Goal: Task Accomplishment & Management: Use online tool/utility

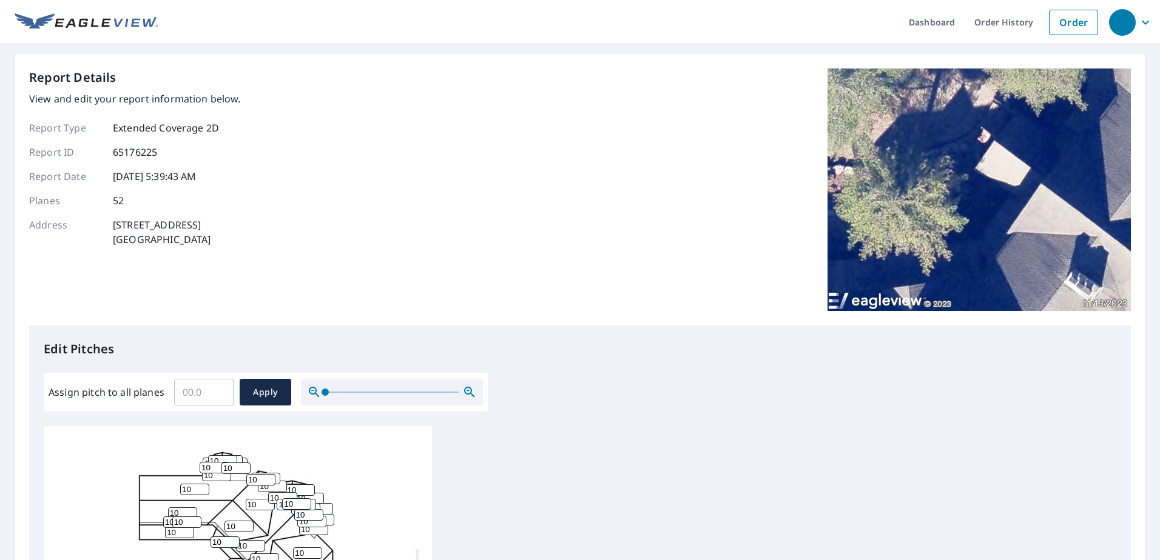
click at [205, 394] on input "Assign pitch to all planes" at bounding box center [203, 392] width 59 height 34
type input "12"
click at [267, 396] on span "Apply" at bounding box center [265, 392] width 32 height 15
type input "12"
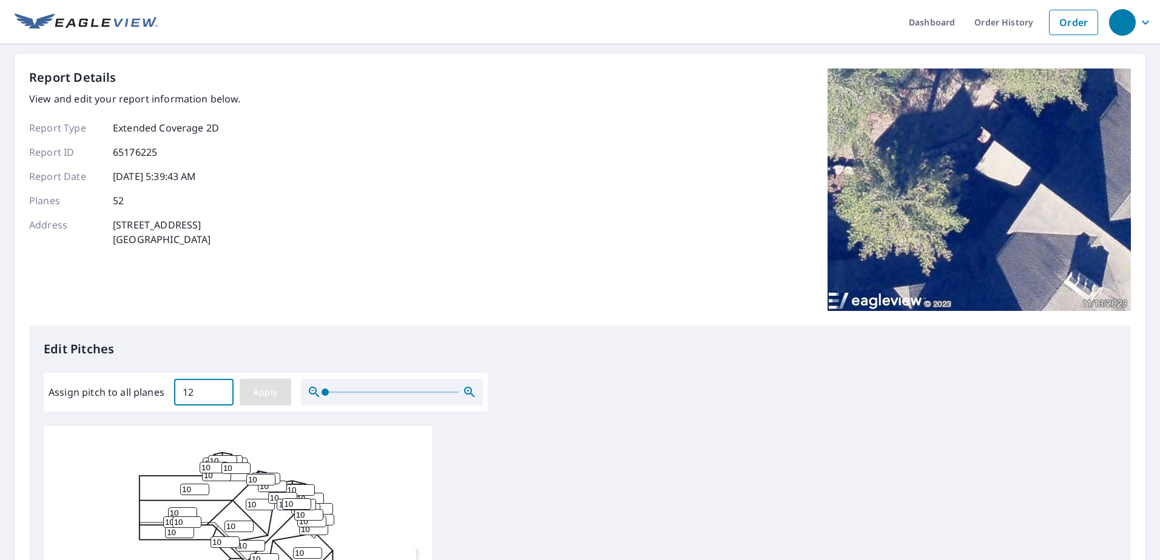
type input "12"
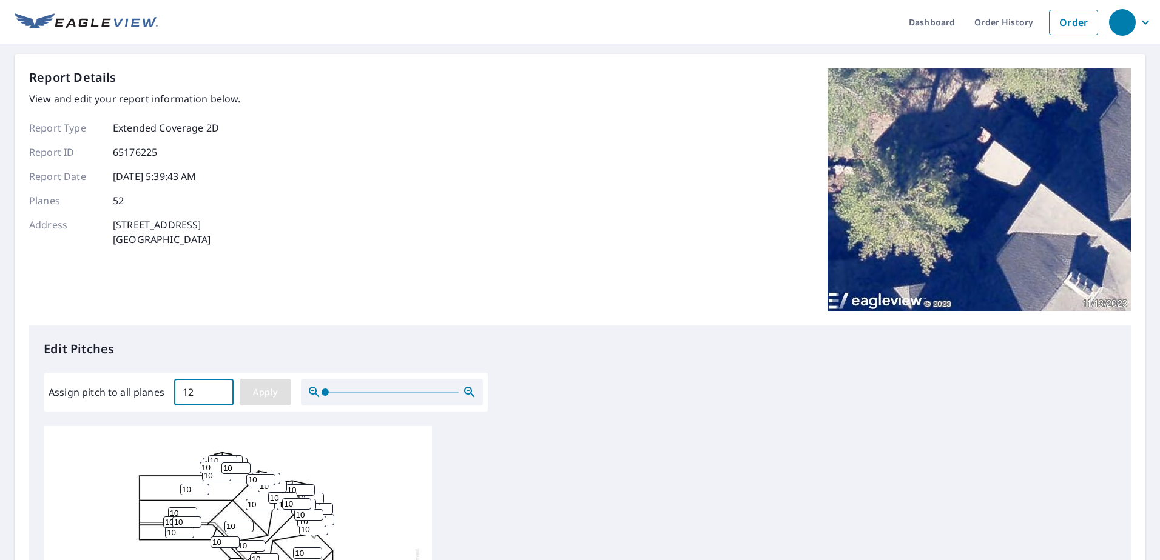
type input "12"
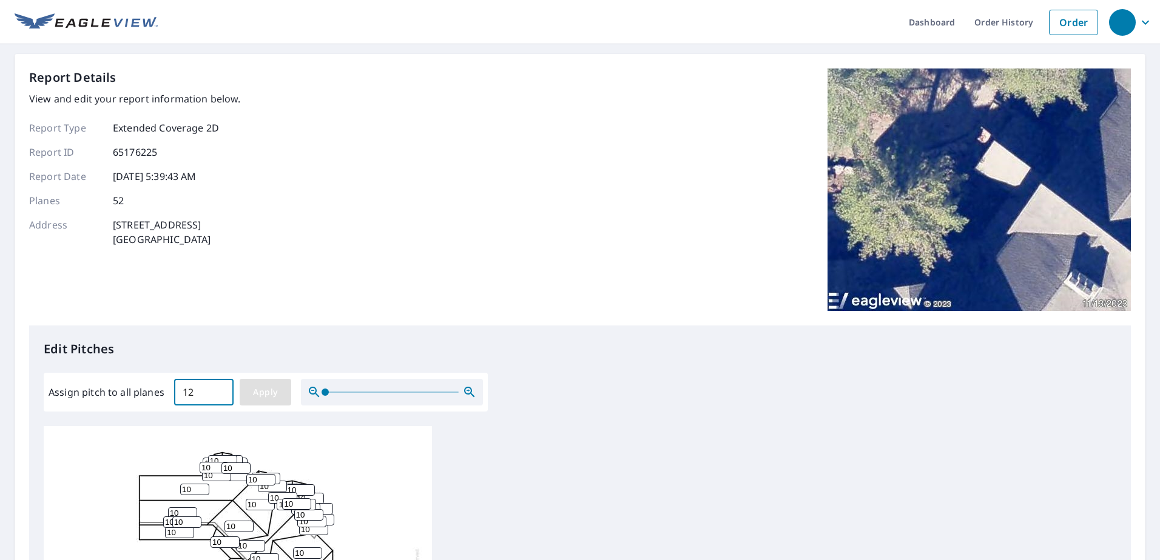
type input "12"
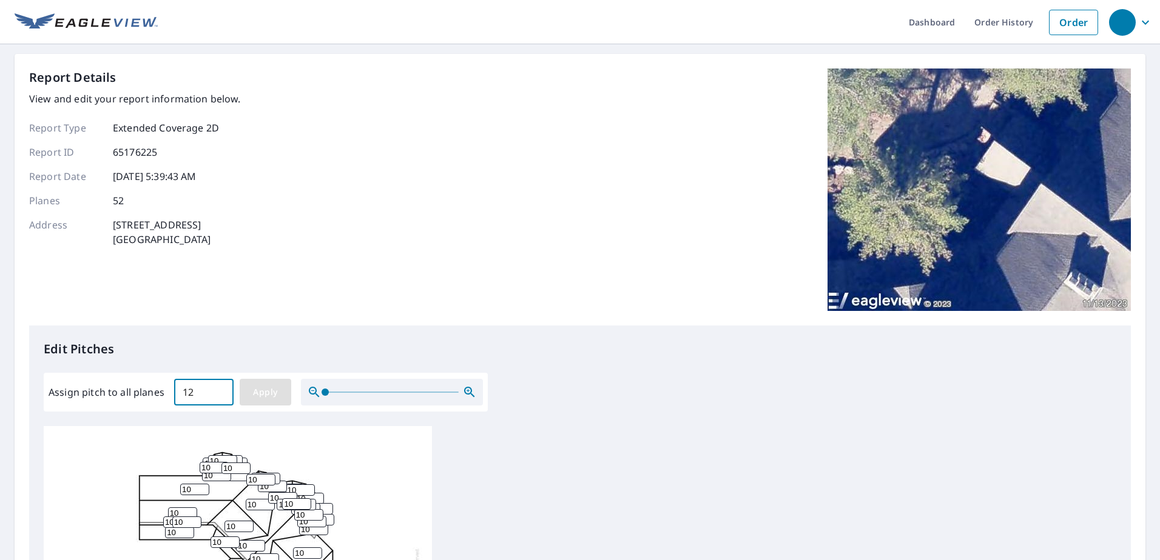
type input "12"
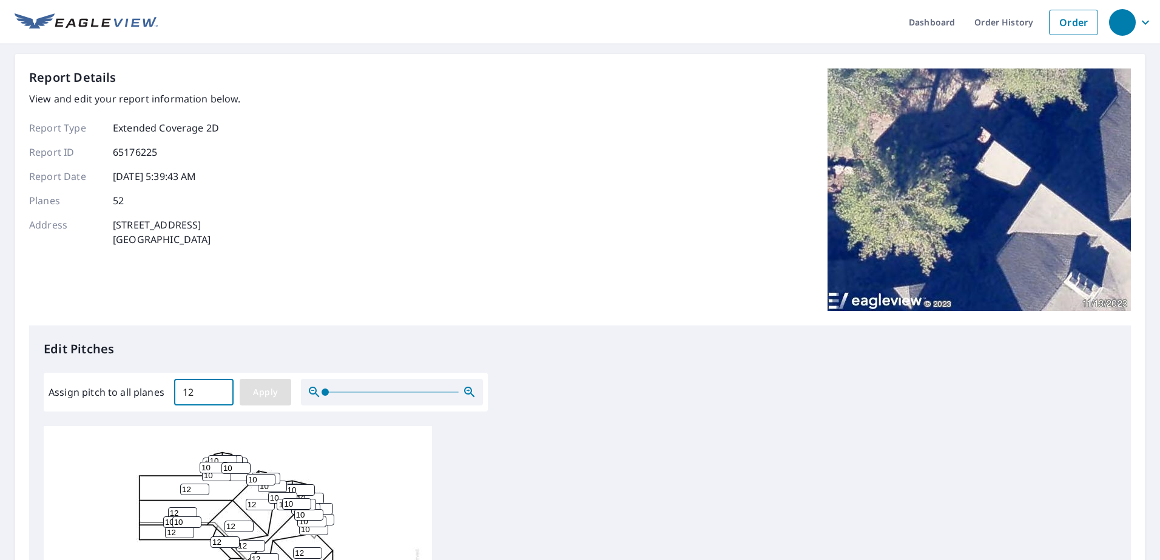
type input "12"
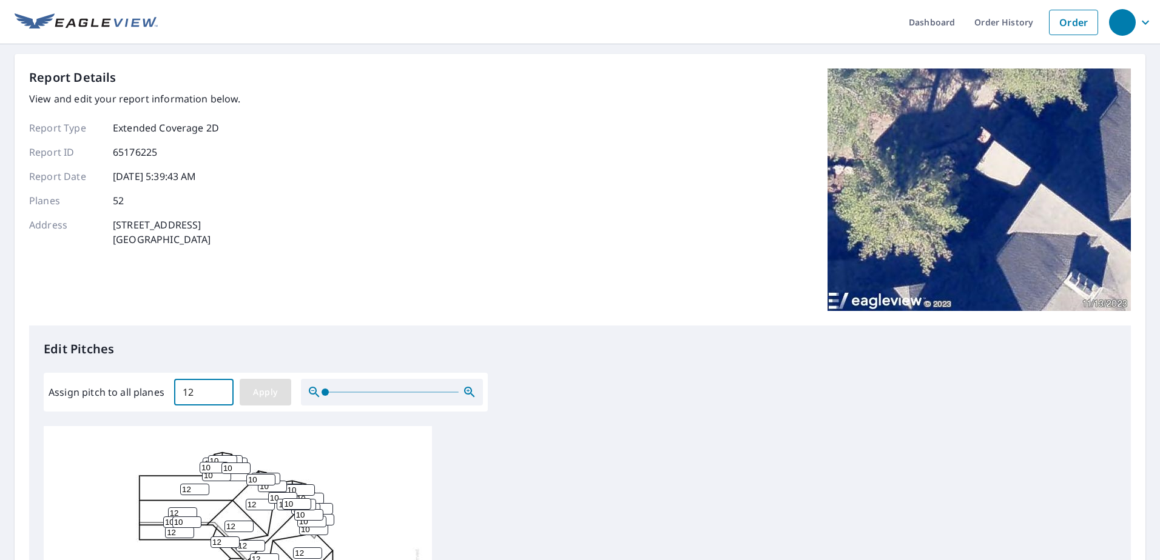
type input "12"
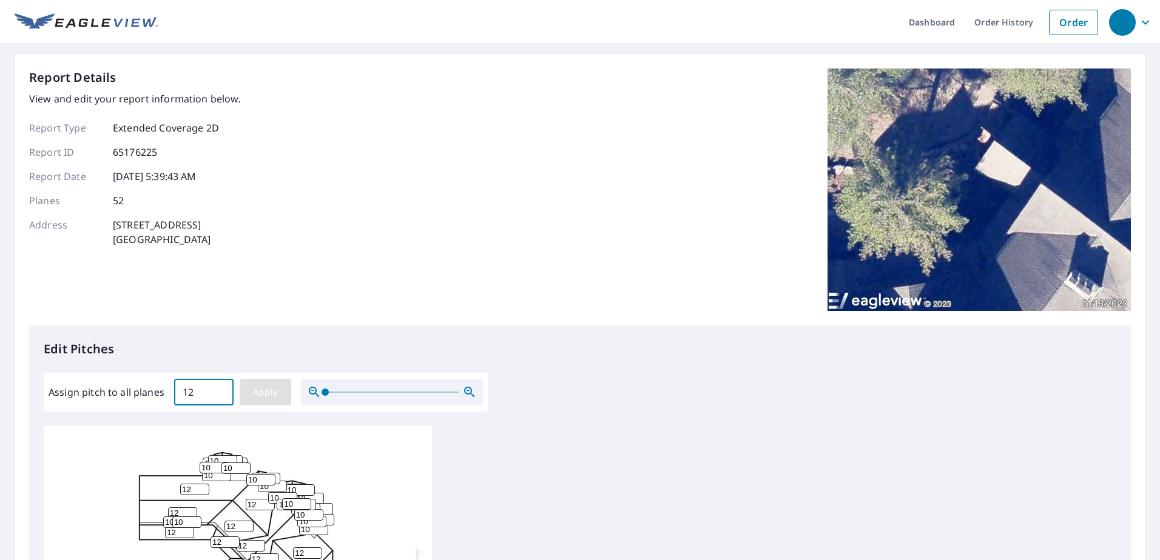
type input "12"
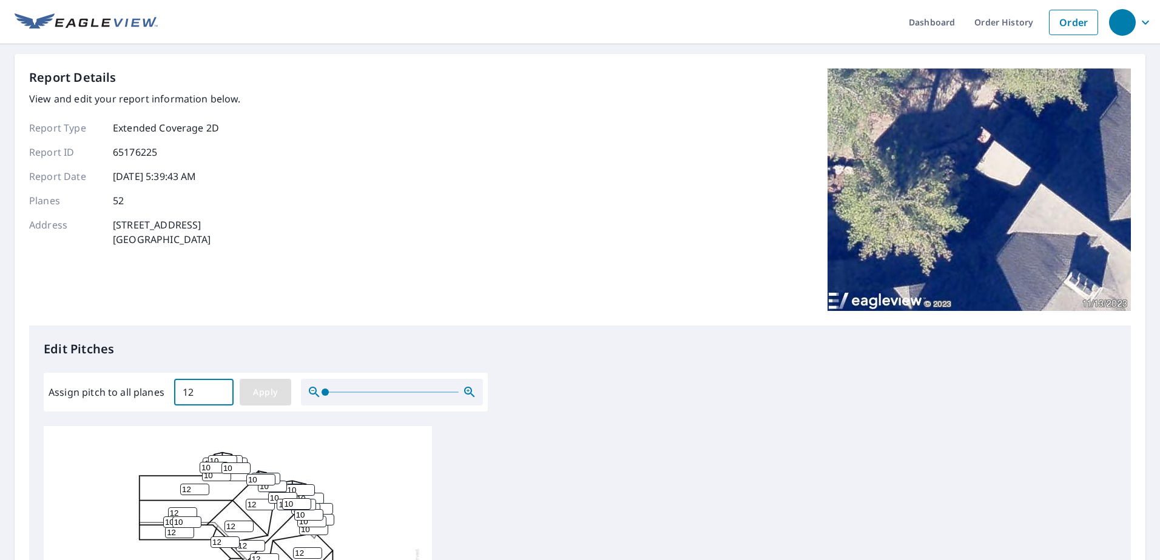
type input "12"
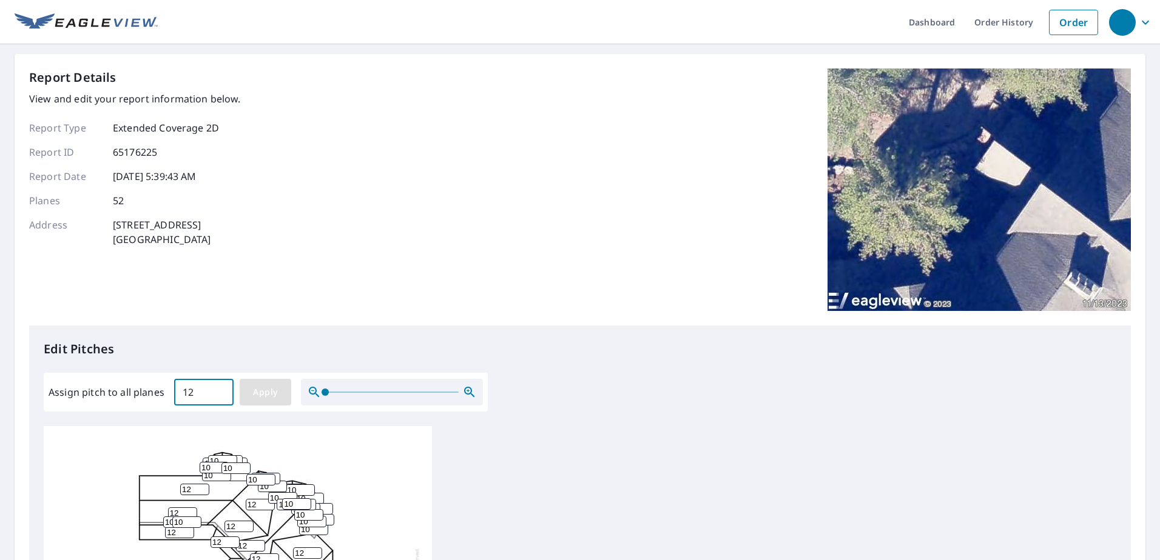
type input "12"
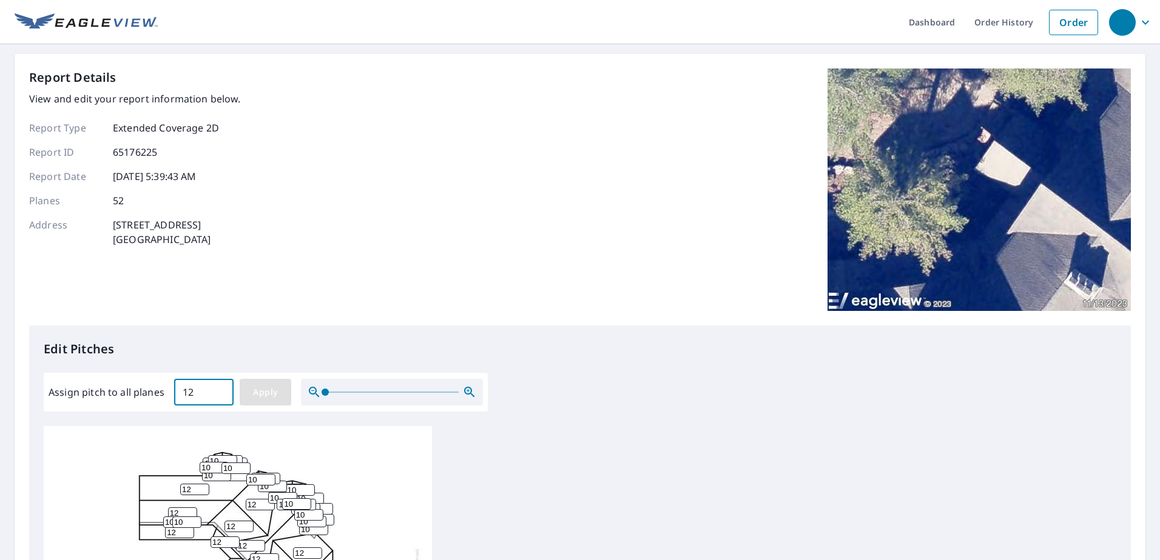
type input "12"
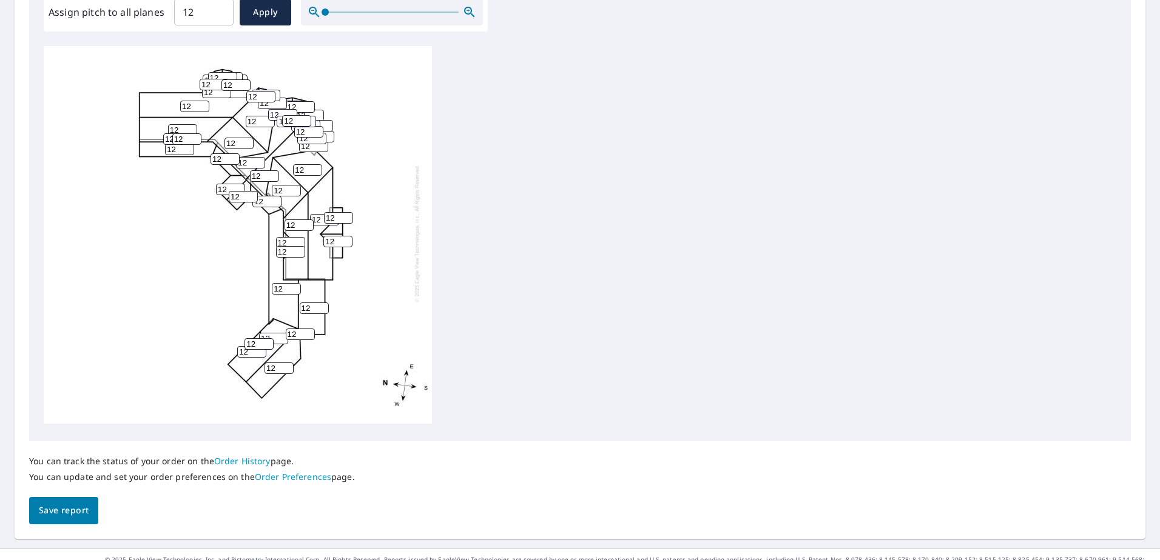
scroll to position [400, 0]
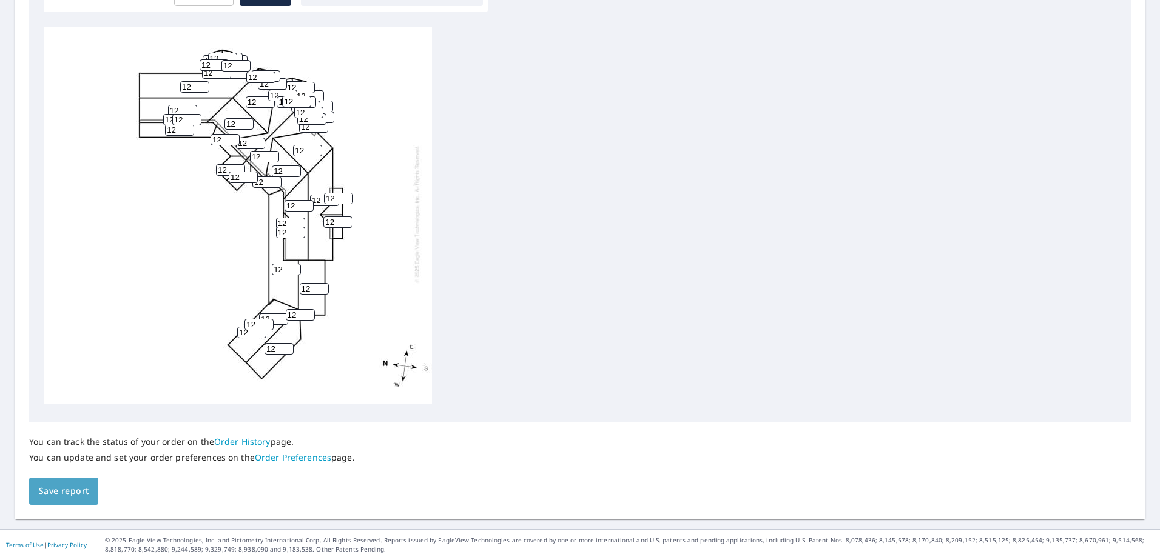
click at [56, 490] on span "Save report" at bounding box center [64, 491] width 50 height 15
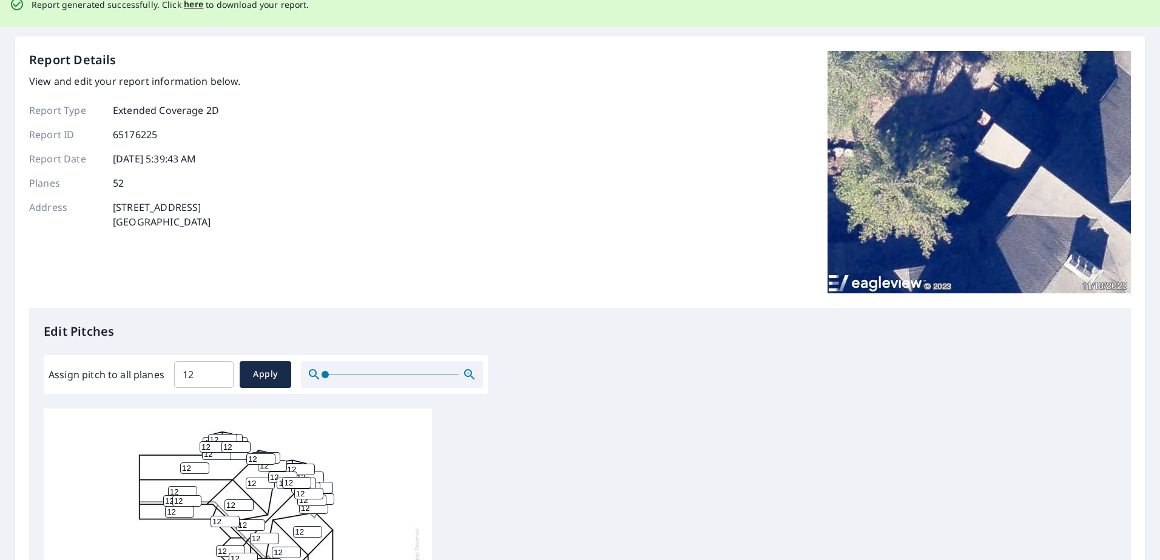
scroll to position [0, 0]
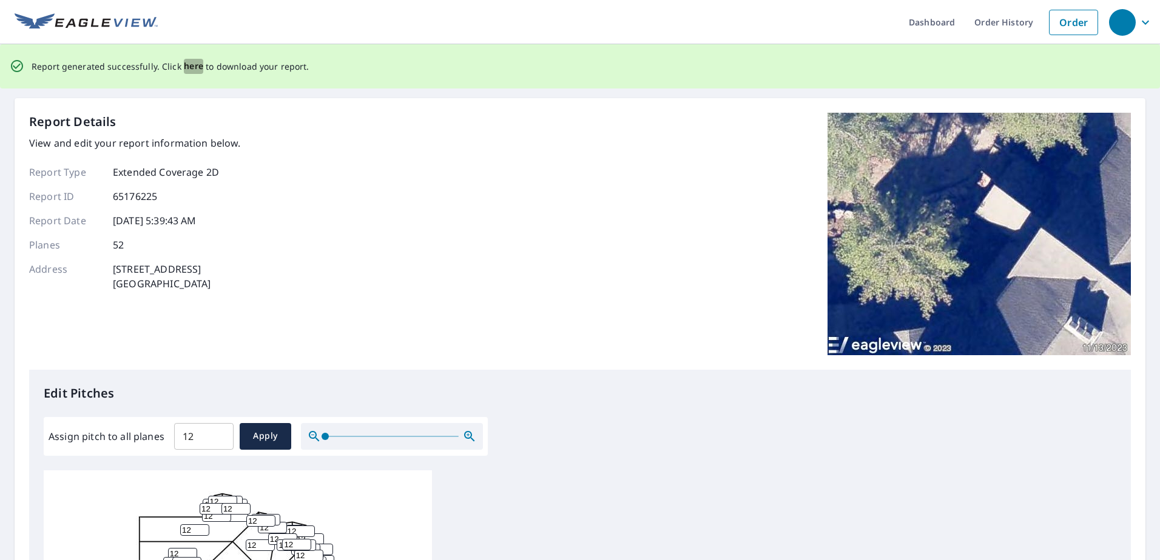
click at [192, 70] on span "here" at bounding box center [194, 66] width 20 height 15
